Goal: Check status: Check status

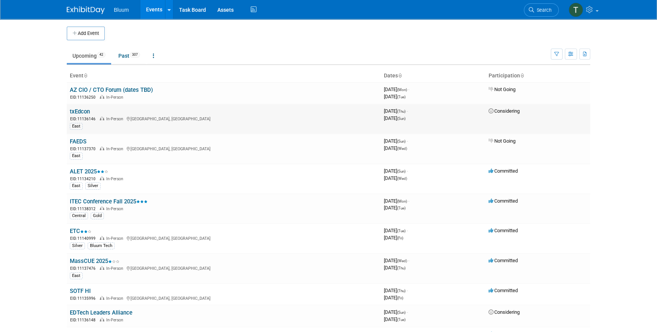
click at [86, 110] on link "txEdcon" at bounding box center [80, 111] width 20 height 7
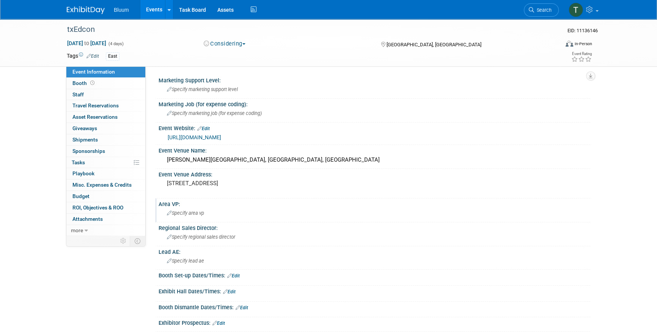
click at [362, 202] on div "Area VP:" at bounding box center [373, 202] width 431 height 9
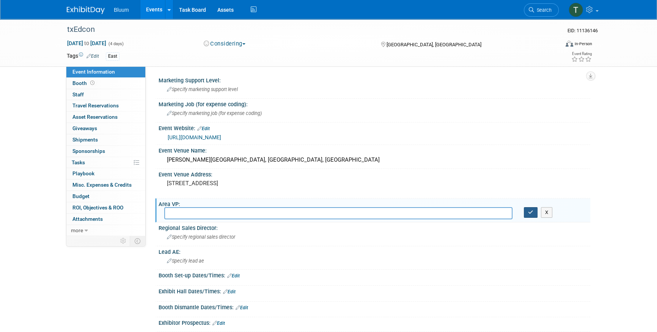
click at [528, 212] on icon "button" at bounding box center [530, 212] width 5 height 5
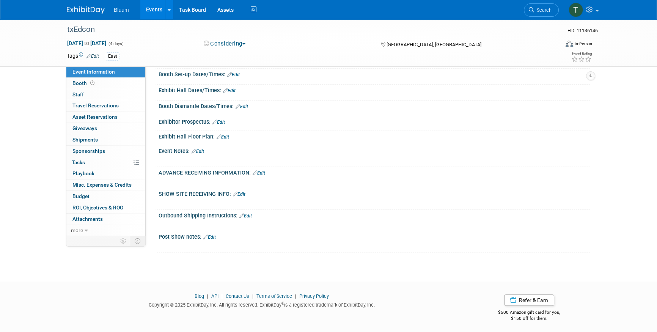
scroll to position [201, 0]
